Goal: Information Seeking & Learning: Learn about a topic

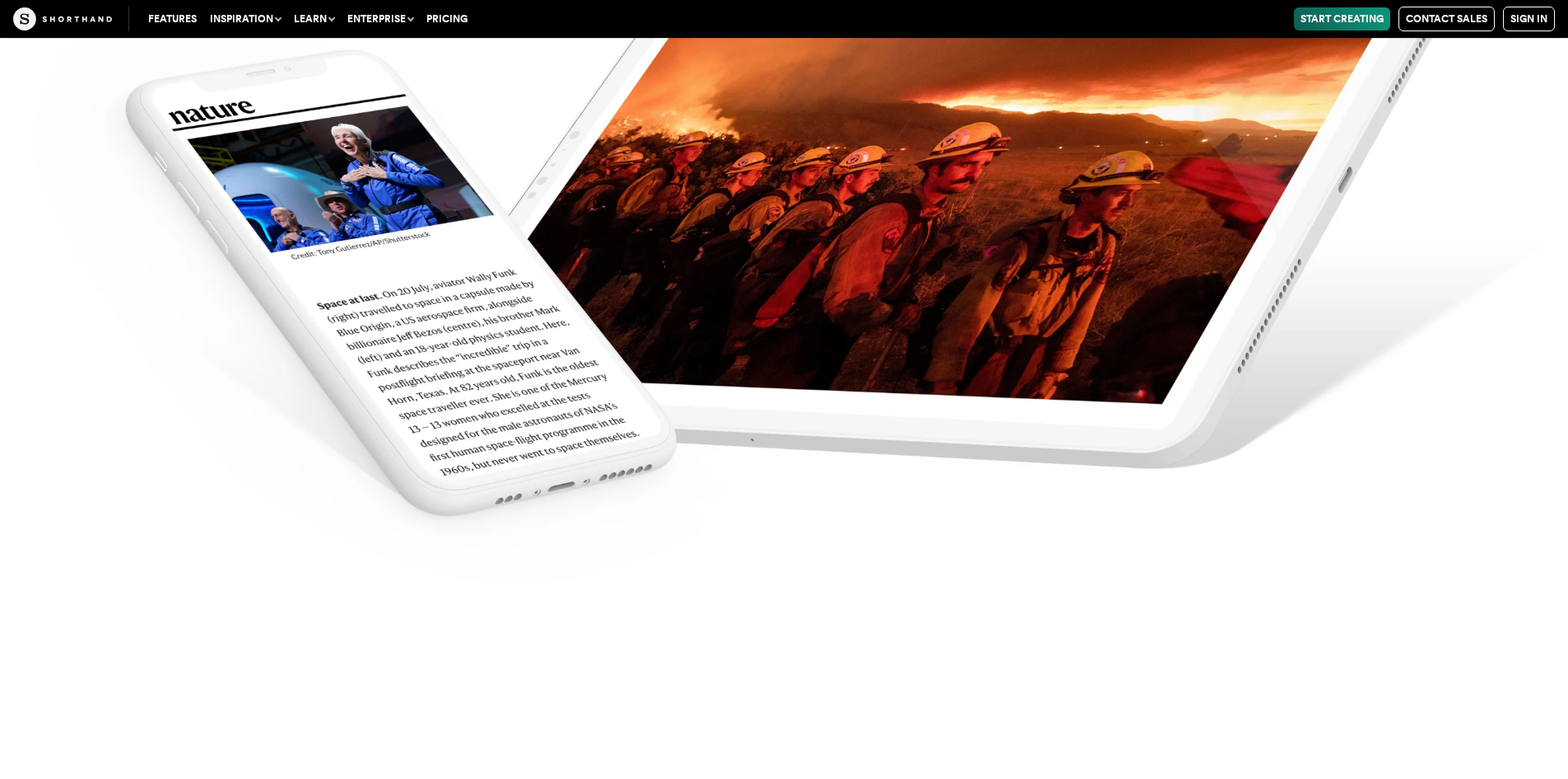
scroll to position [7827, 0]
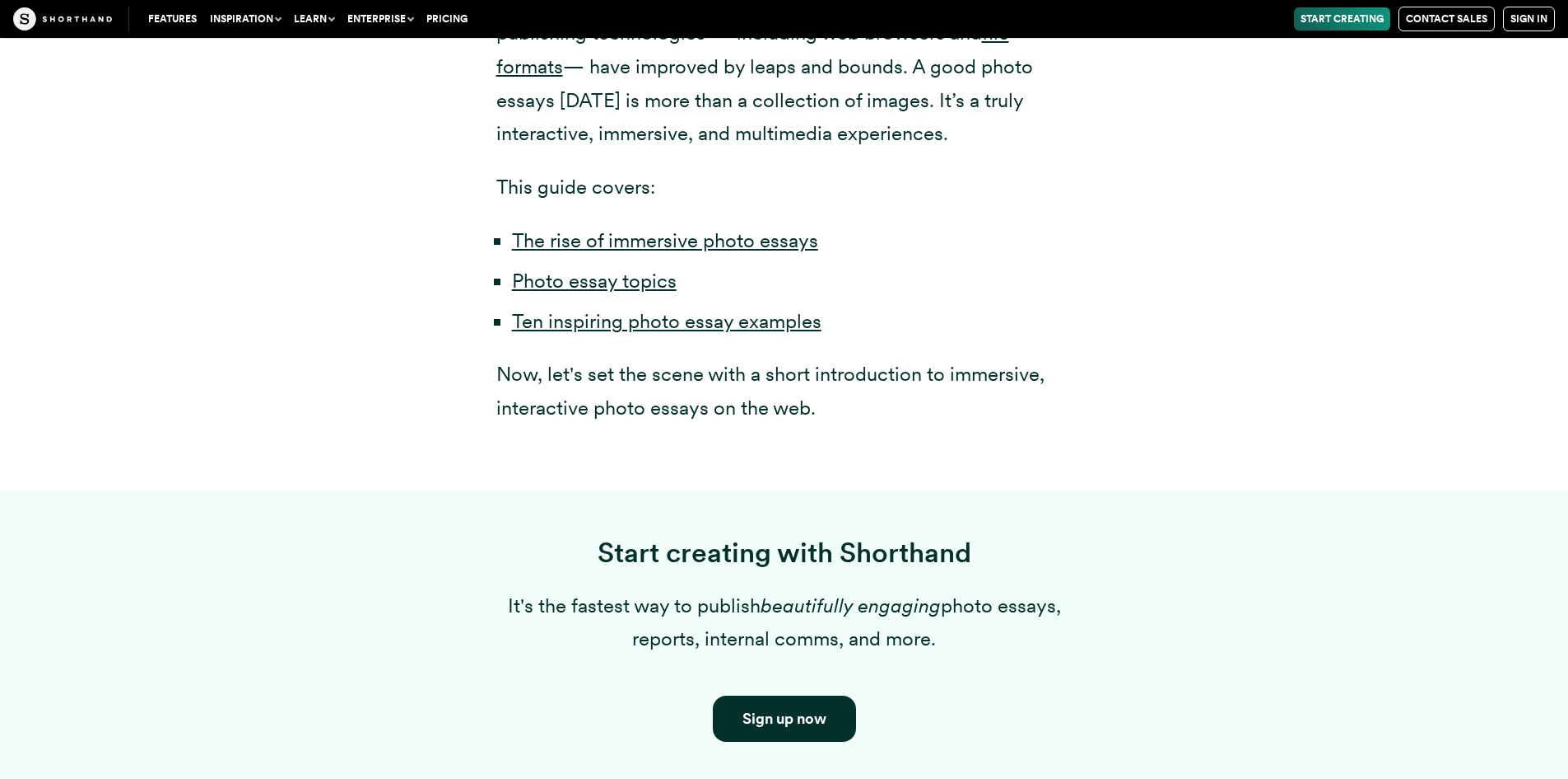
scroll to position [1071, 0]
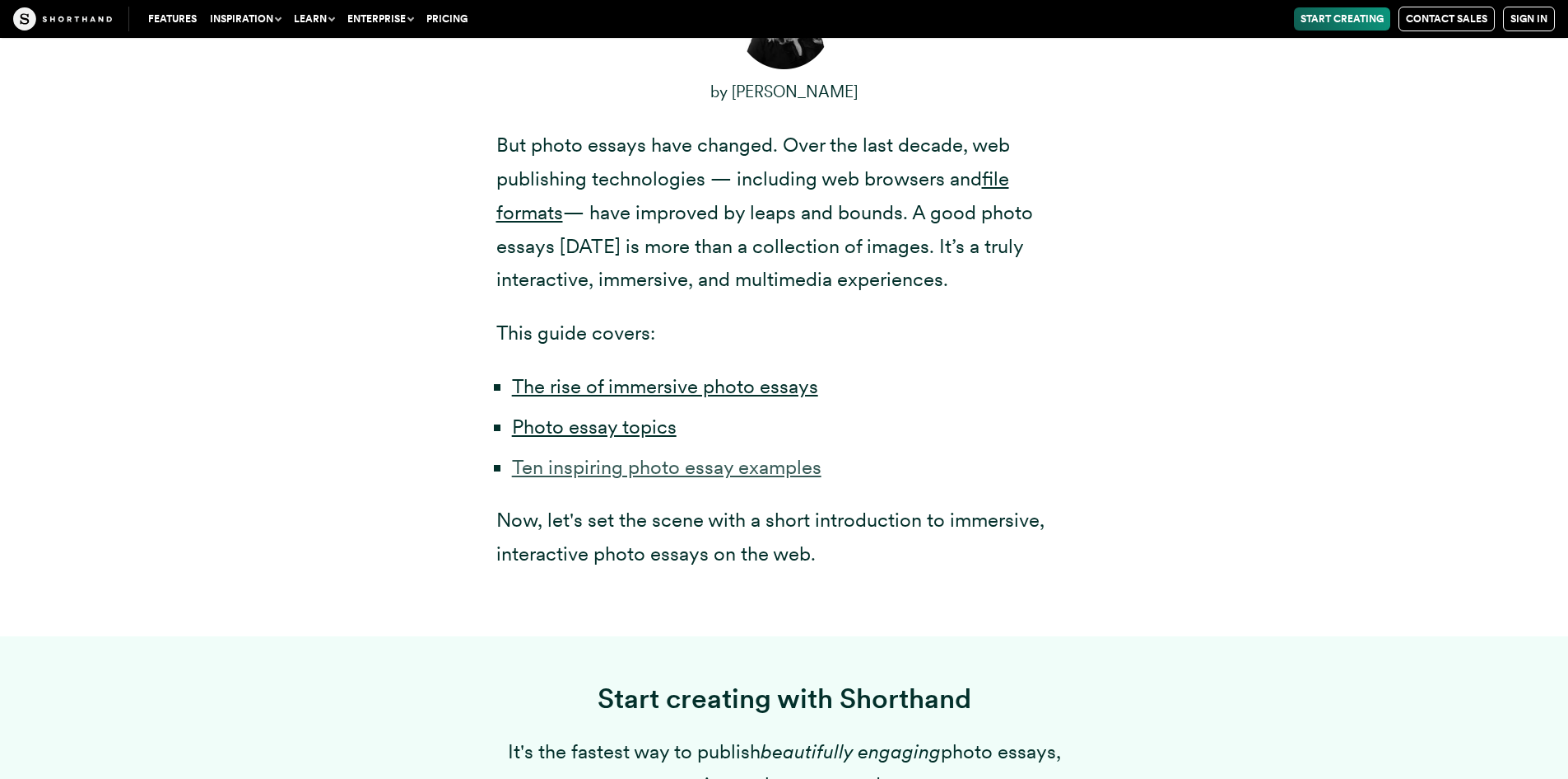
click at [607, 471] on link "Ten inspiring photo essay examples" at bounding box center [667, 467] width 310 height 24
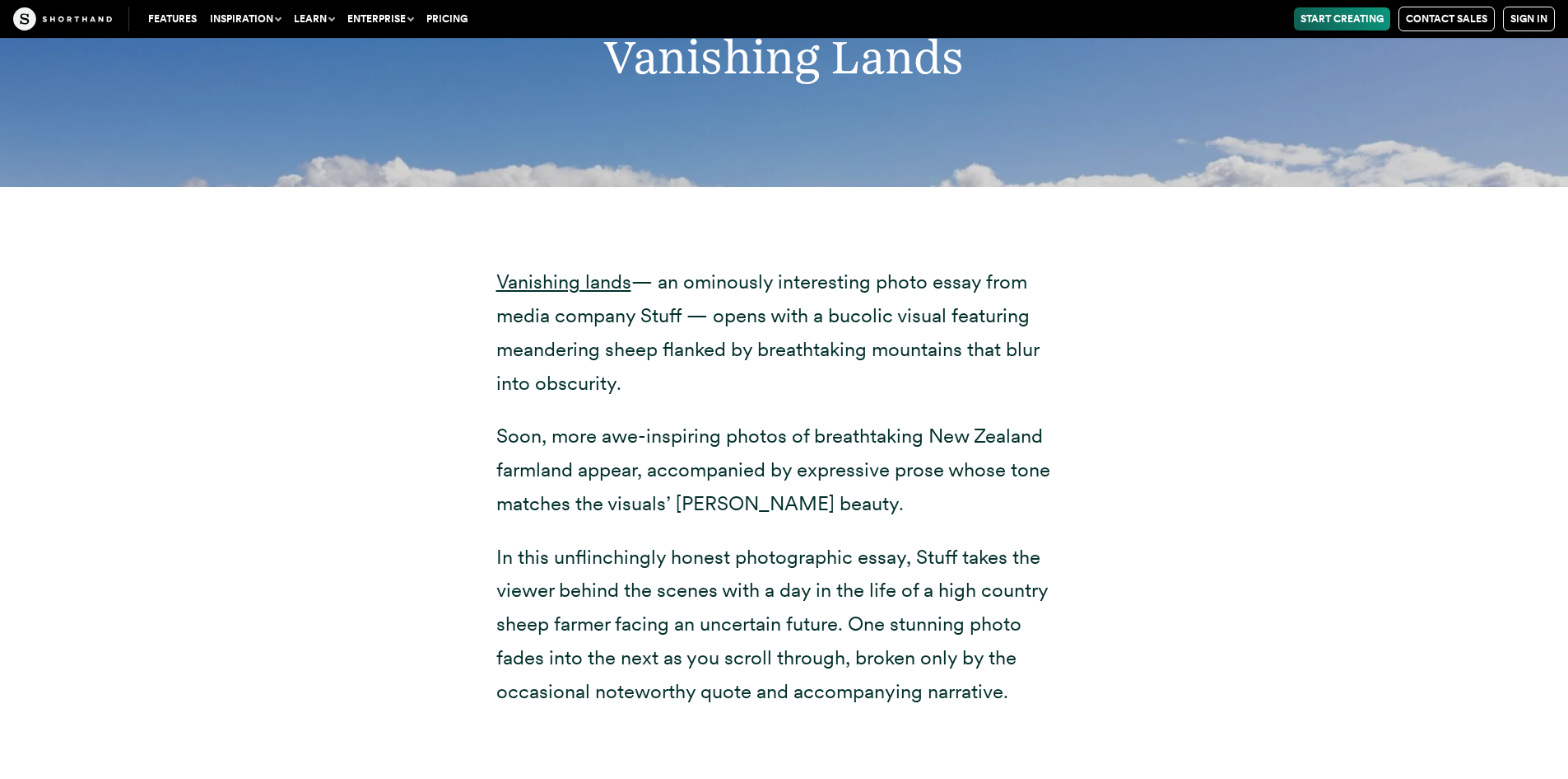
scroll to position [8296, 0]
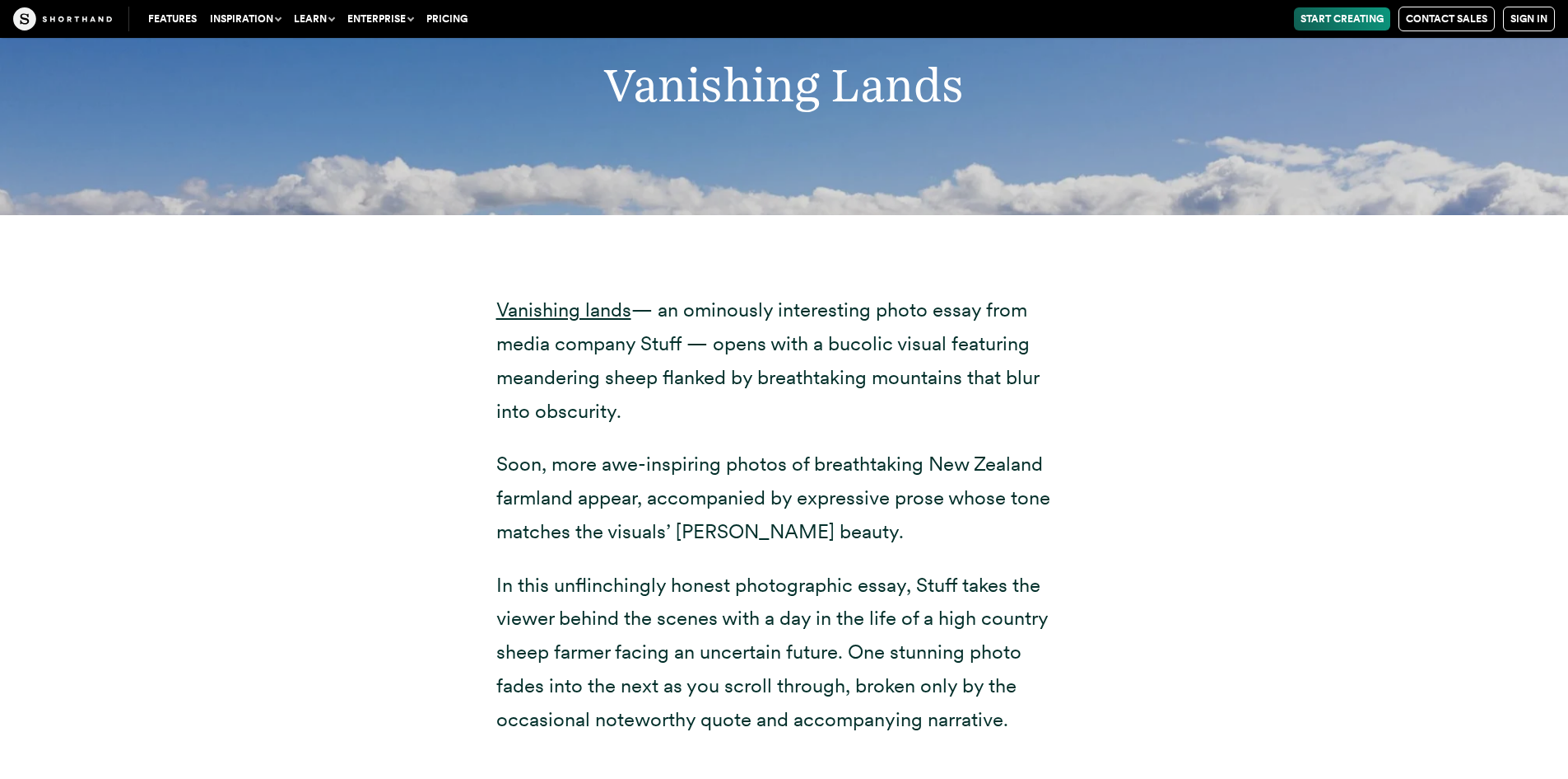
click at [769, 85] on h2 "Vanishing Lands" at bounding box center [784, 85] width 1071 height 56
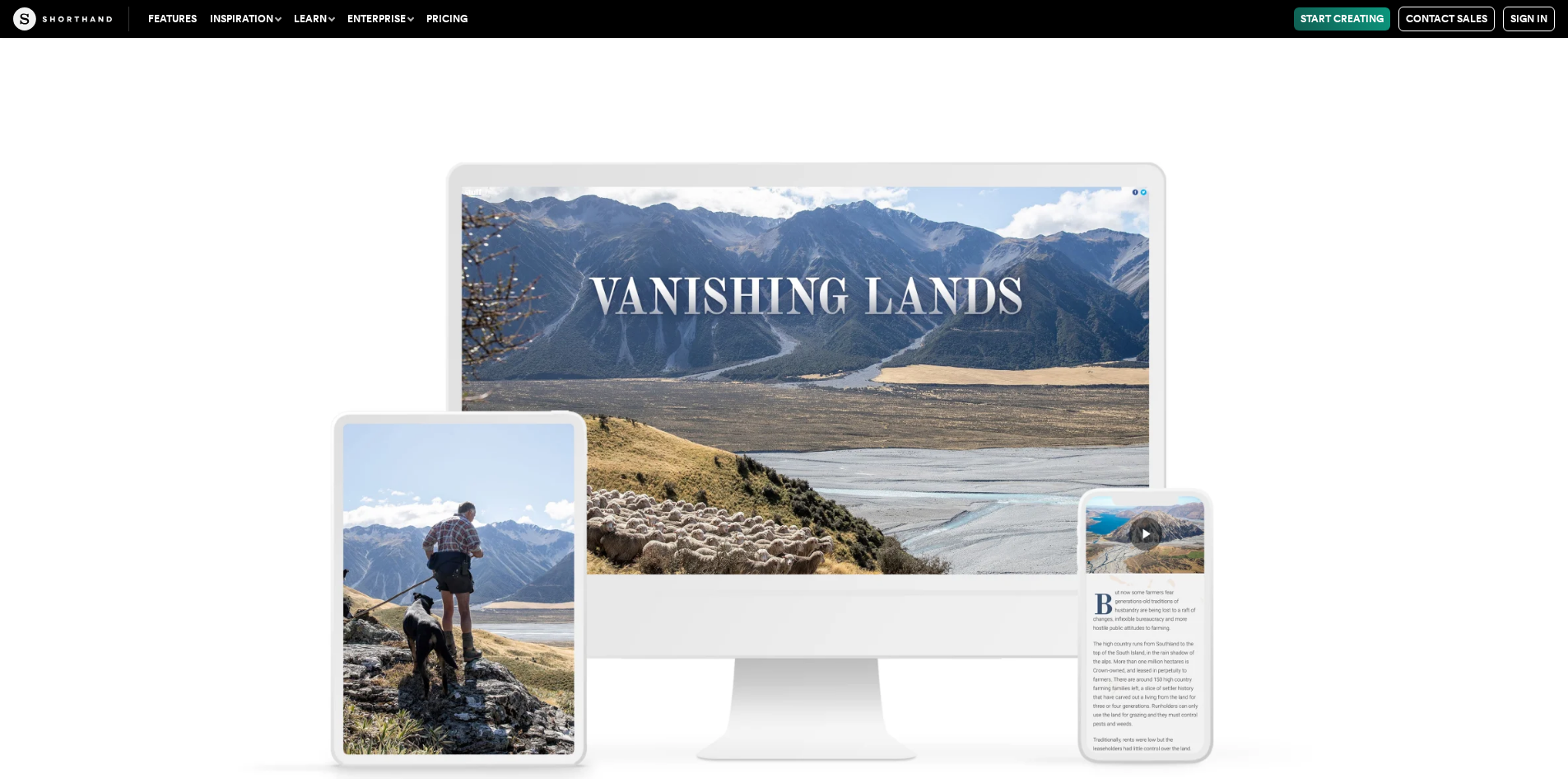
click at [659, 417] on img at bounding box center [784, 449] width 1568 height 779
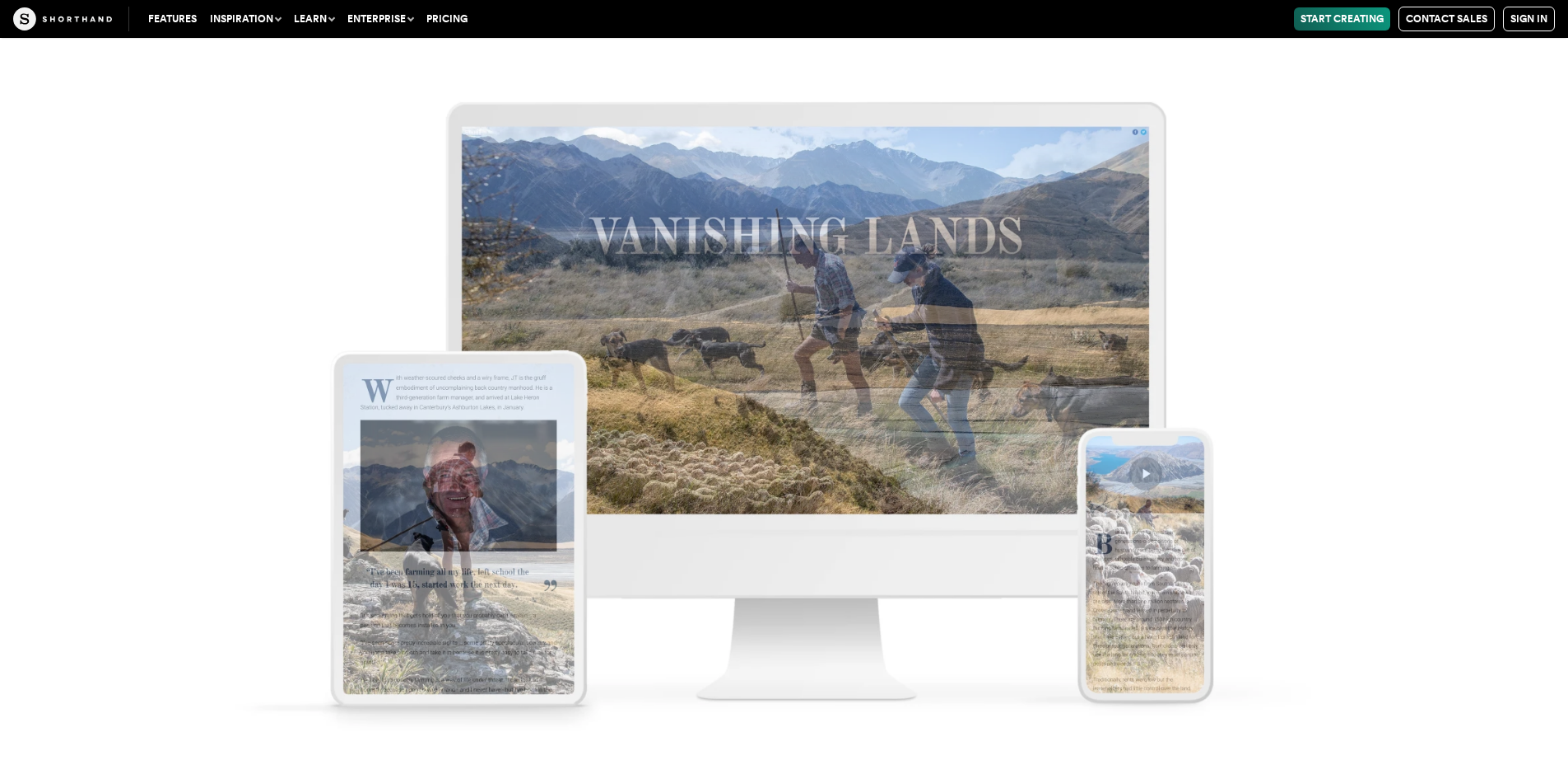
scroll to position [9861, 0]
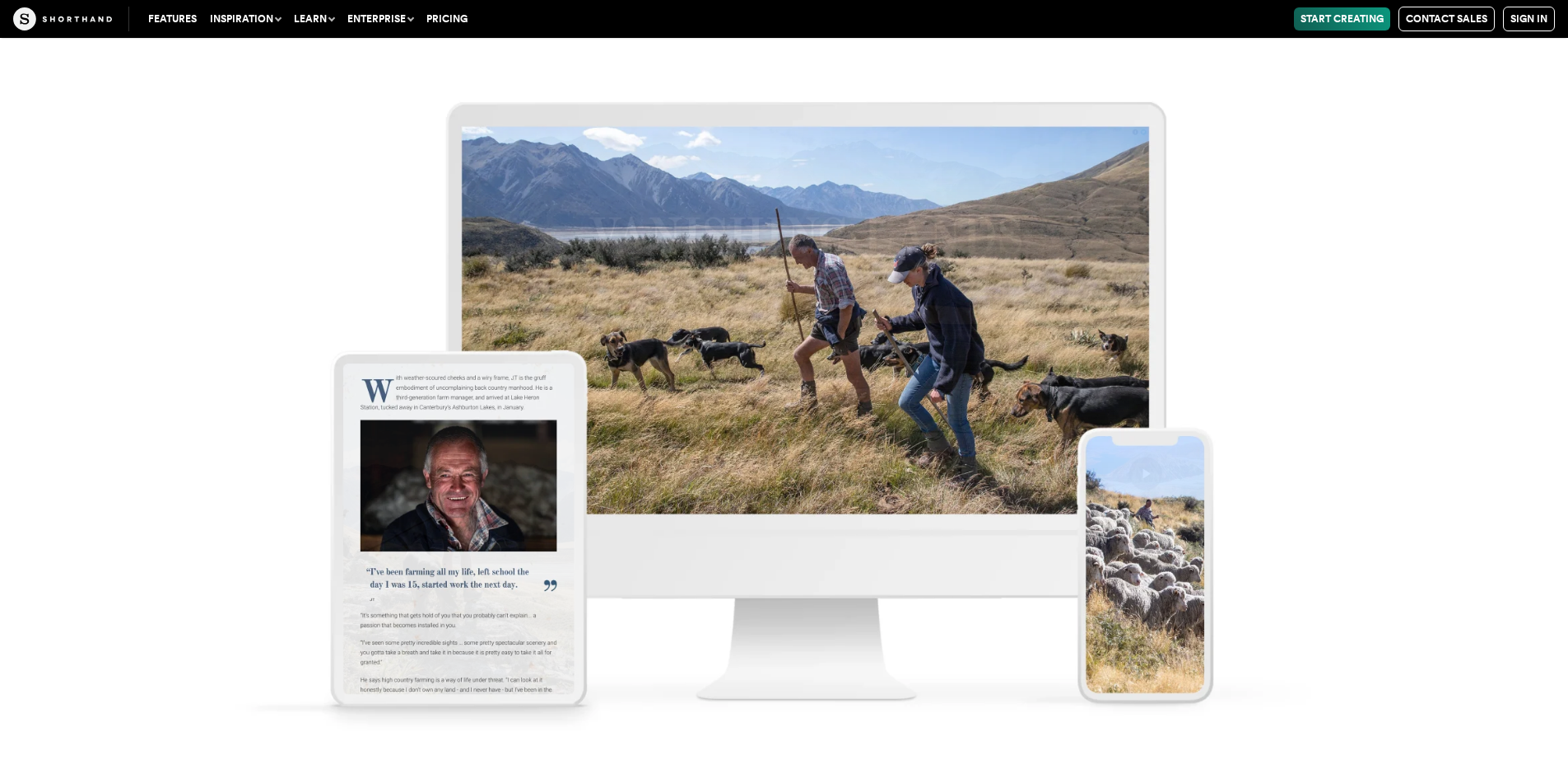
click at [522, 481] on img at bounding box center [784, 389] width 1568 height 779
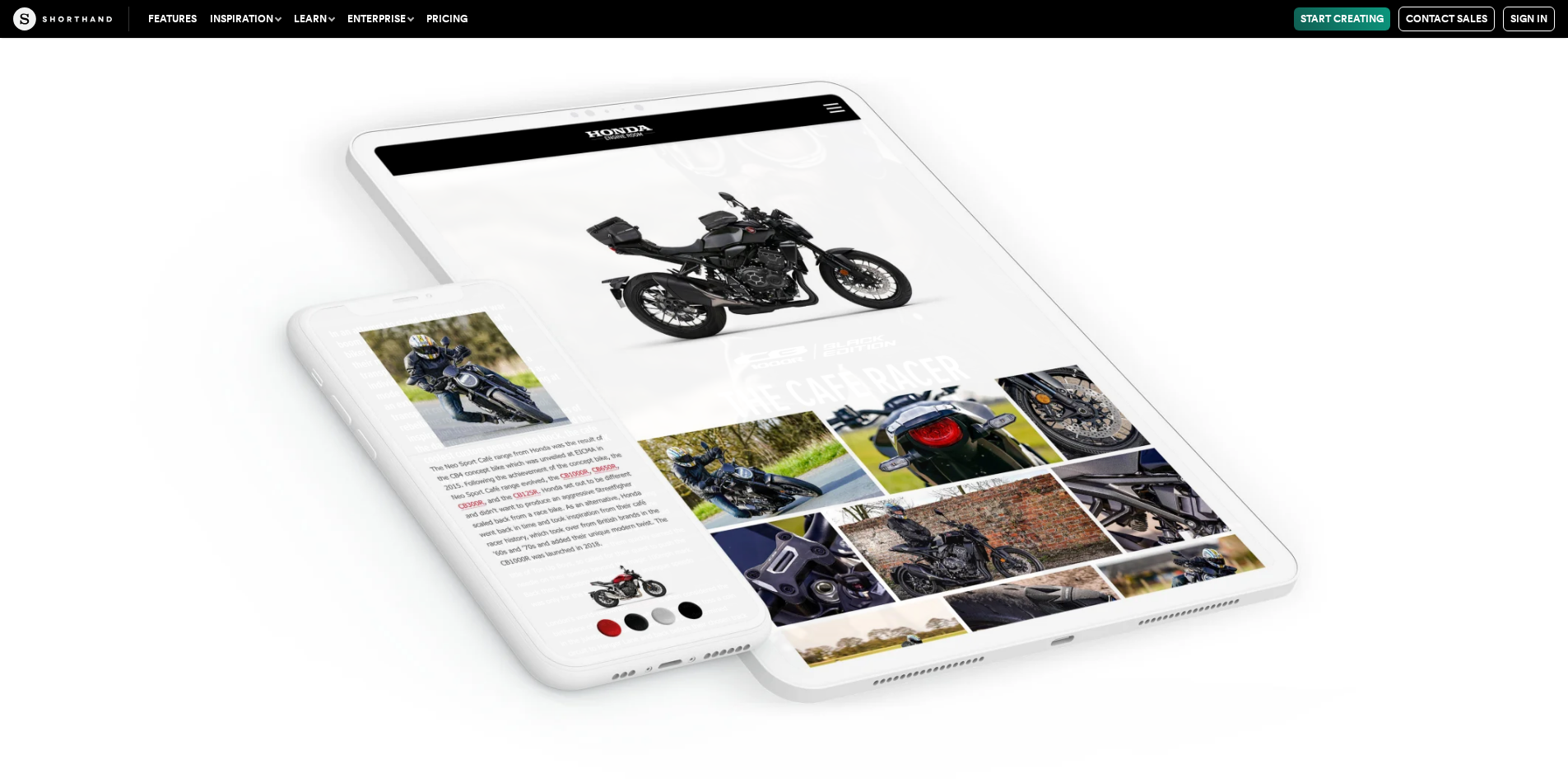
scroll to position [18100, 0]
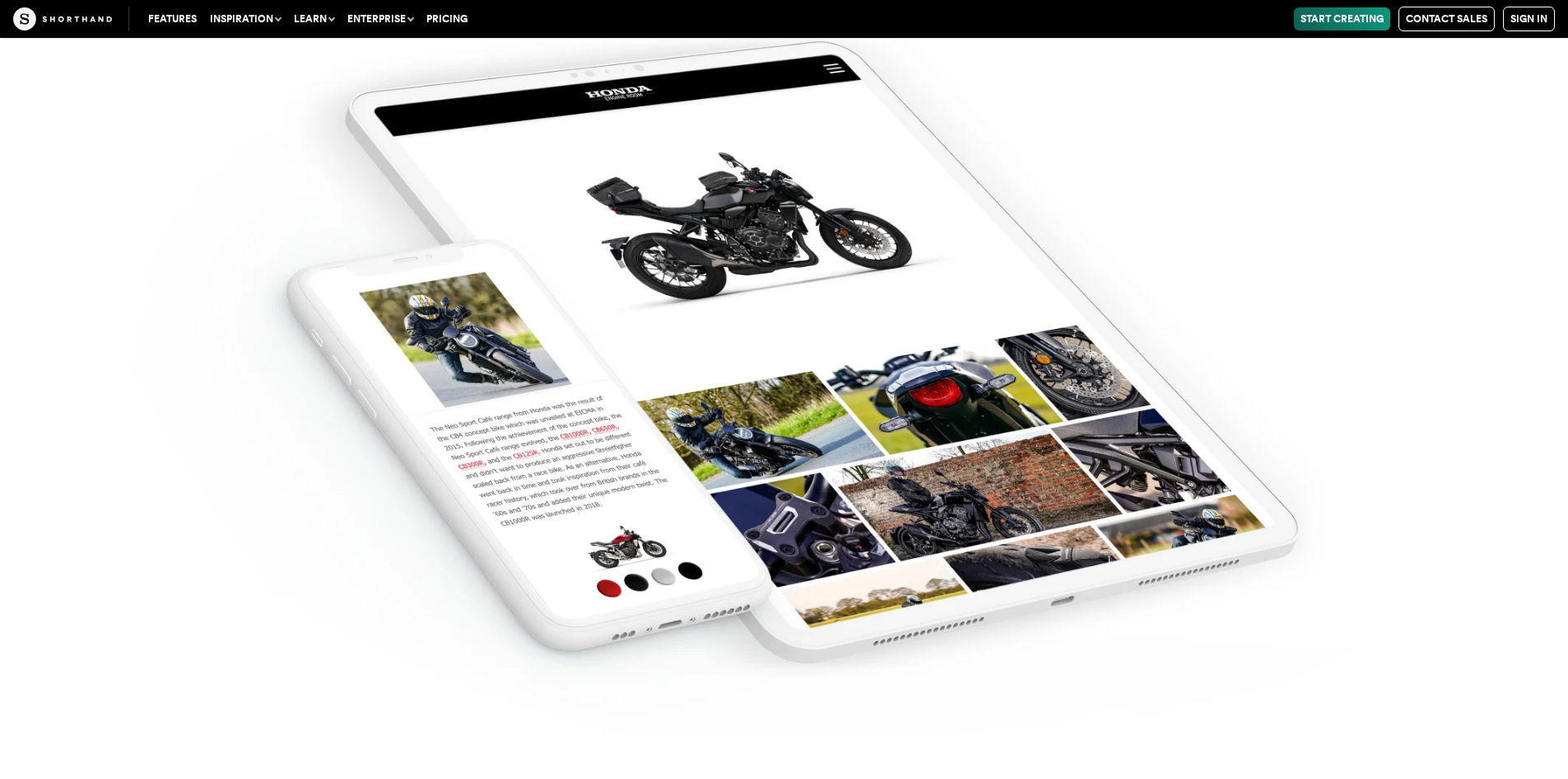
click at [850, 368] on img at bounding box center [784, 349] width 1568 height 779
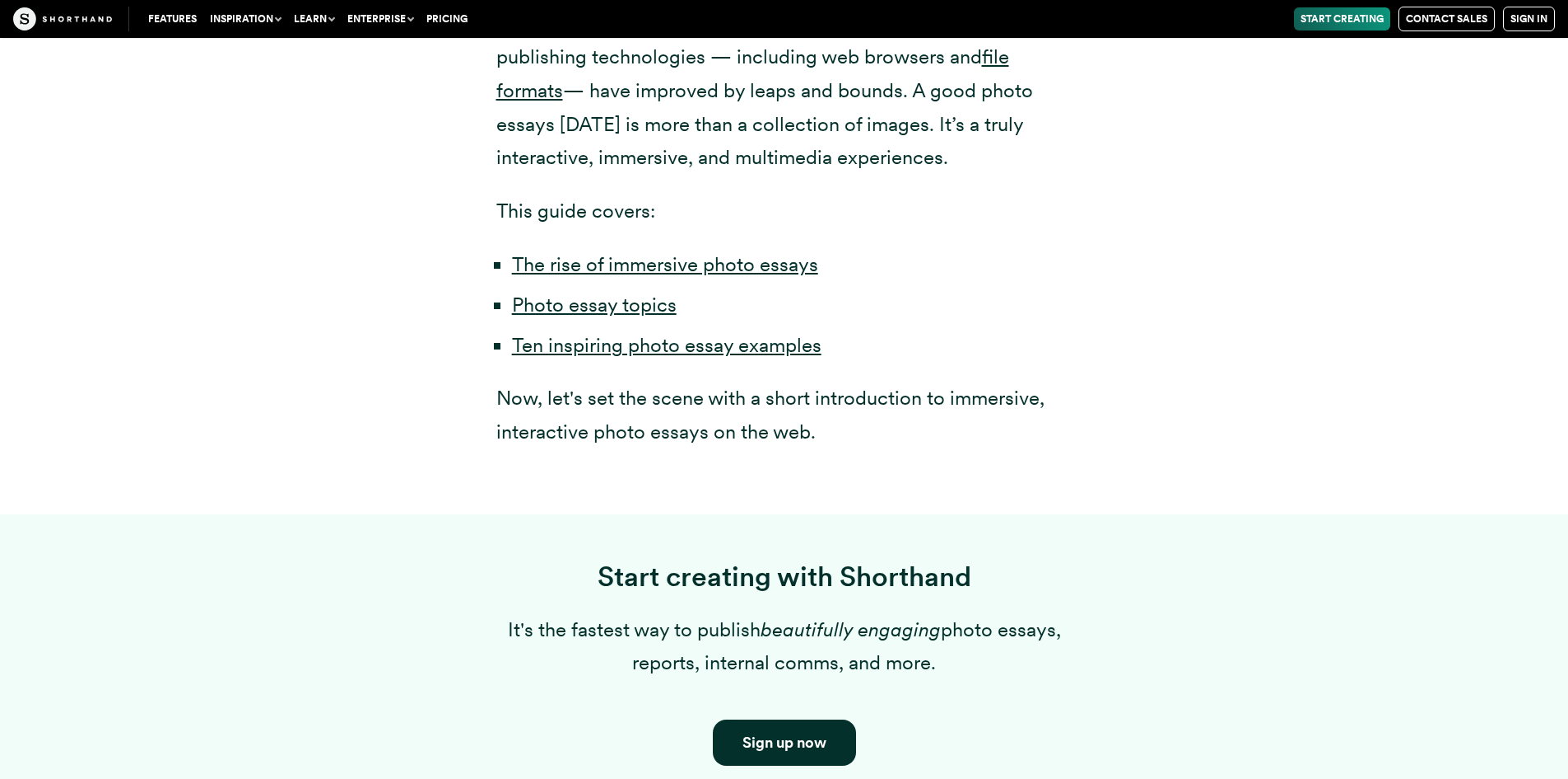
scroll to position [1071, 0]
